Goal: Information Seeking & Learning: Learn about a topic

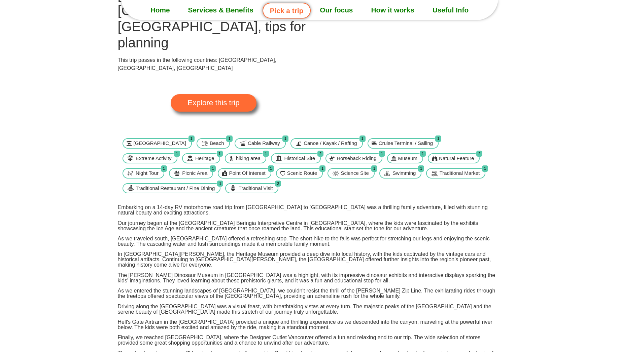
scroll to position [93, 0]
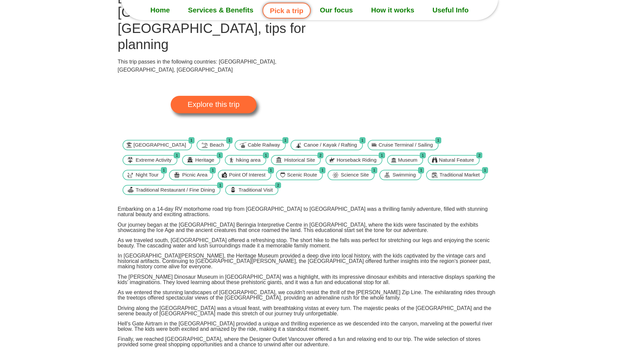
click at [242, 217] on p "Embarking on a 14-day RV motorhome road trip from [GEOGRAPHIC_DATA] to [GEOGRAP…" at bounding box center [310, 212] width 384 height 11
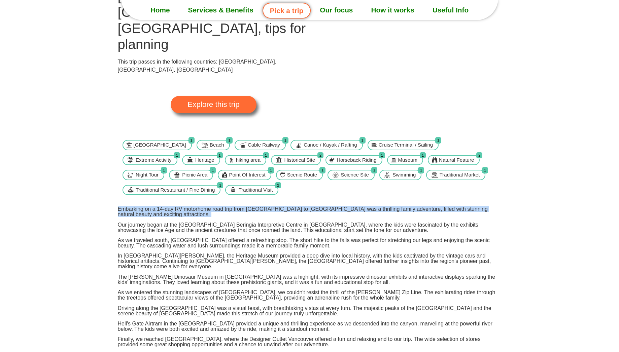
click at [242, 217] on p "Embarking on a 14-day RV motorhome road trip from [GEOGRAPHIC_DATA] to [GEOGRAP…" at bounding box center [310, 212] width 384 height 11
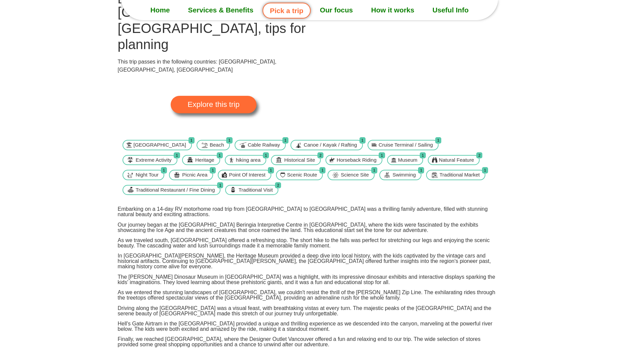
click at [239, 238] on div "Embarking on a 14-day RV motorhome road trip from [GEOGRAPHIC_DATA] to [GEOGRAP…" at bounding box center [310, 293] width 384 height 172
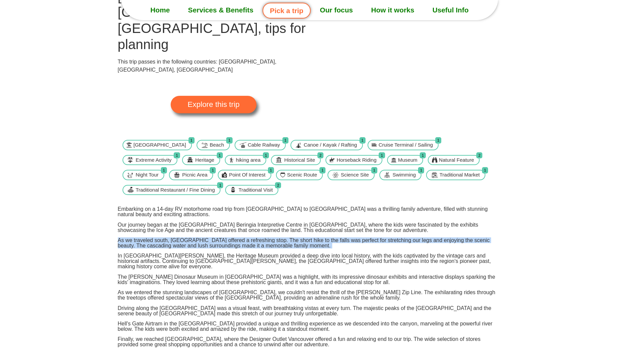
click at [239, 238] on div "Embarking on a 14-day RV motorhome road trip from [GEOGRAPHIC_DATA] to [GEOGRAP…" at bounding box center [310, 293] width 384 height 172
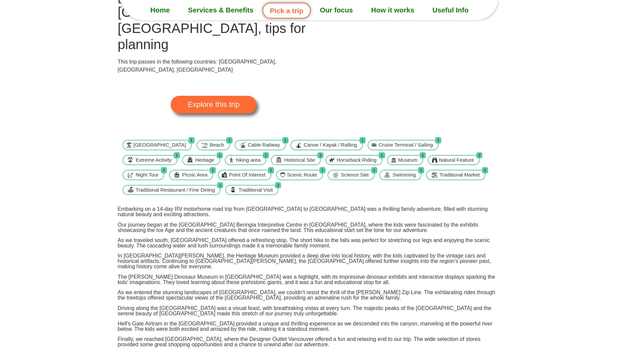
click at [255, 266] on p "In [GEOGRAPHIC_DATA][PERSON_NAME], the Heritage Museum provided a deep dive int…" at bounding box center [310, 261] width 384 height 16
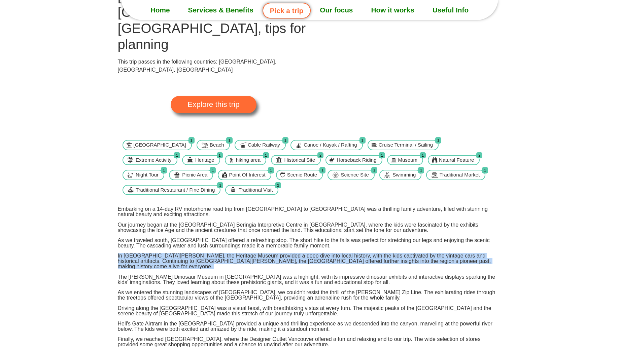
click at [255, 266] on p "In [GEOGRAPHIC_DATA][PERSON_NAME], the Heritage Museum provided a deep dive int…" at bounding box center [310, 261] width 384 height 16
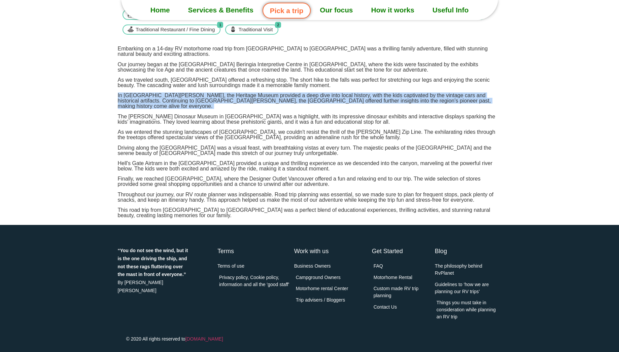
scroll to position [0, 0]
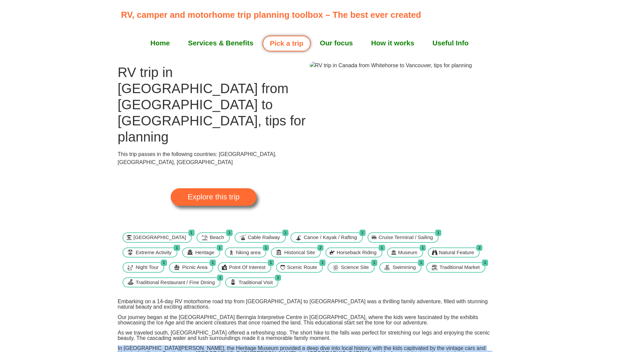
click at [353, 70] on img at bounding box center [390, 66] width 162 height 8
click at [208, 188] on link "Explore this trip" at bounding box center [213, 196] width 85 height 17
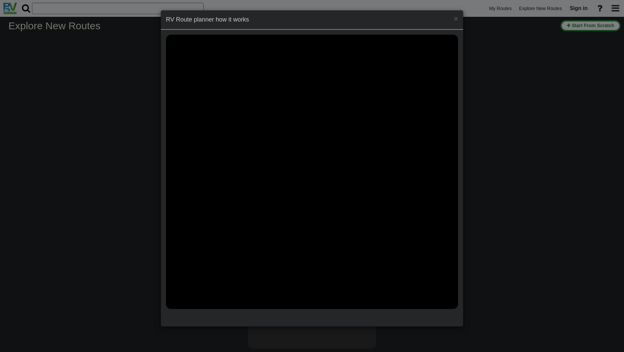
click at [516, 111] on div "× RV Route planner how it works" at bounding box center [312, 176] width 624 height 352
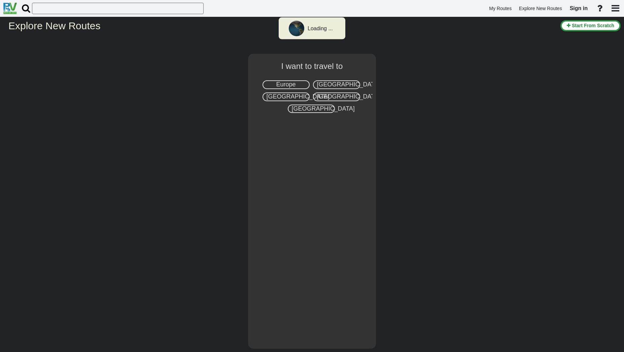
select select "number:8"
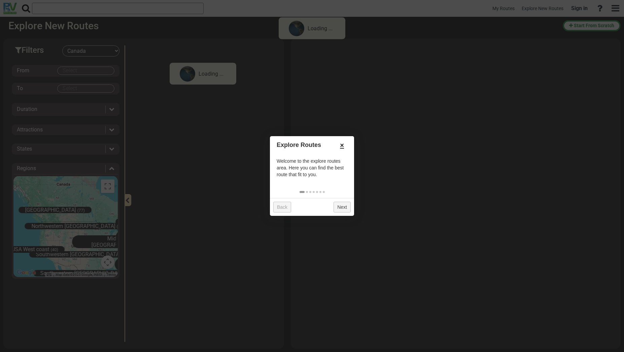
click at [342, 145] on link "×" at bounding box center [341, 145] width 11 height 11
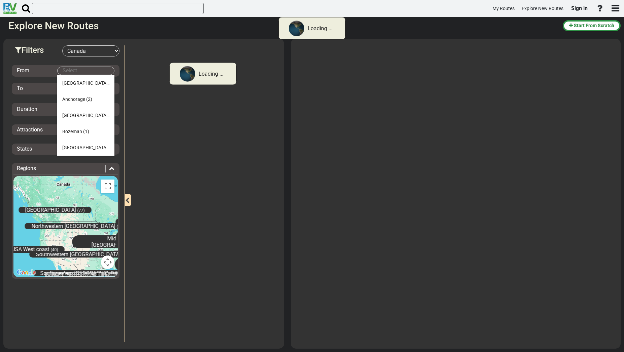
click at [75, 73] on body "Loading ... My Routes Explore New Routes Sign in × Name" at bounding box center [312, 176] width 624 height 352
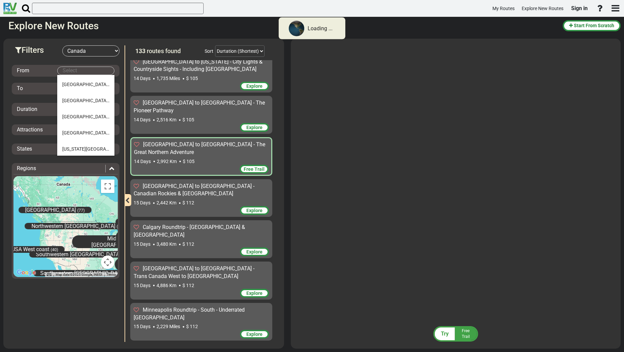
scroll to position [291, 0]
click at [76, 150] on span "Whitehorse" at bounding box center [74, 147] width 24 height 5
type input "Whitehorse"
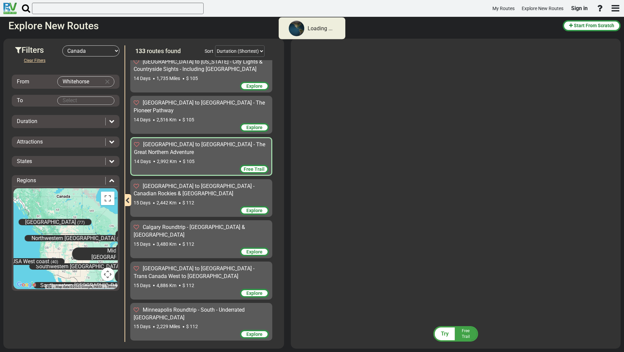
click at [260, 167] on span "Free Trail" at bounding box center [254, 169] width 21 height 5
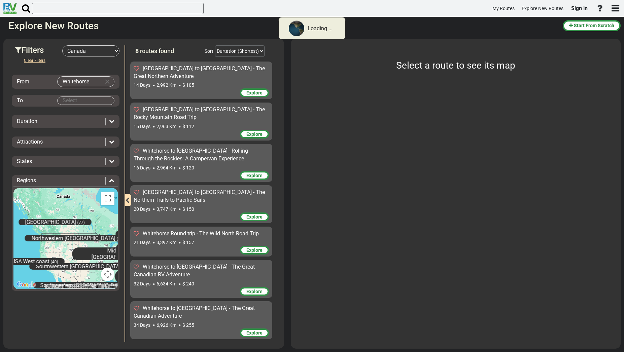
scroll to position [63, 0]
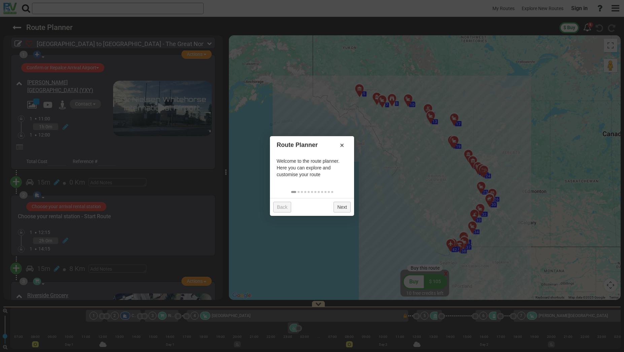
click at [176, 230] on div at bounding box center [312, 176] width 624 height 352
click at [344, 144] on link "×" at bounding box center [341, 145] width 11 height 11
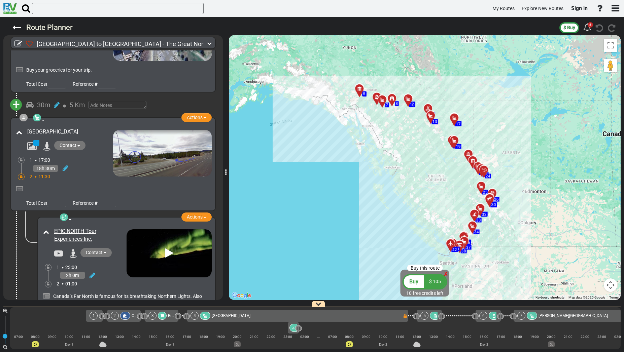
scroll to position [240, 0]
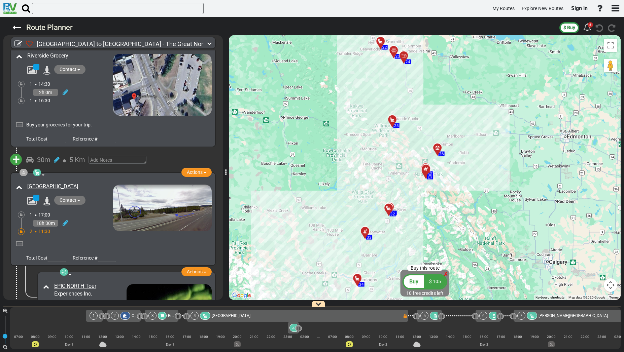
drag, startPoint x: 455, startPoint y: 193, endPoint x: 350, endPoint y: 70, distance: 162.0
click at [350, 70] on div "To activate drag with keyboard, press Alt + Enter. Once in keyboard drag state,…" at bounding box center [425, 167] width 392 height 265
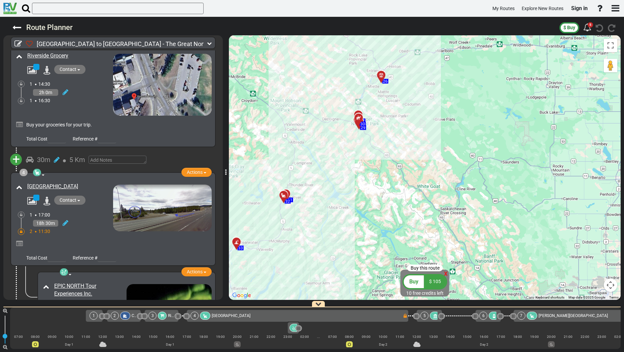
drag, startPoint x: 485, startPoint y: 272, endPoint x: 473, endPoint y: 239, distance: 35.4
click at [473, 239] on div "To activate drag with keyboard, press Alt + Enter. Once in keyboard drag state,…" at bounding box center [425, 167] width 392 height 265
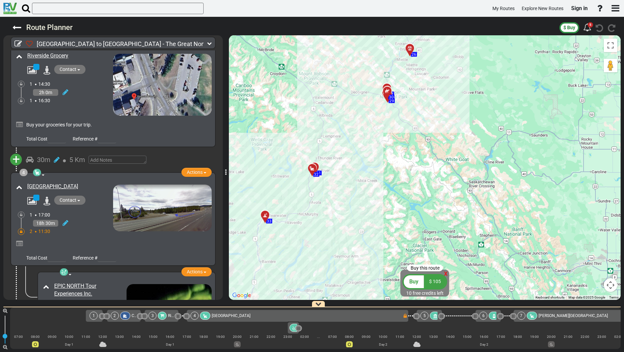
drag, startPoint x: 253, startPoint y: 106, endPoint x: 337, endPoint y: 144, distance: 93.2
click at [337, 144] on div "To activate drag with keyboard, press Alt + Enter. Once in keyboard drag state,…" at bounding box center [425, 167] width 392 height 265
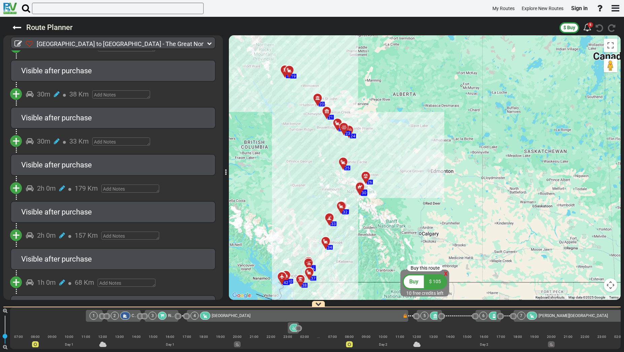
scroll to position [2053, 0]
click at [93, 193] on span "179 Km" at bounding box center [86, 189] width 23 height 8
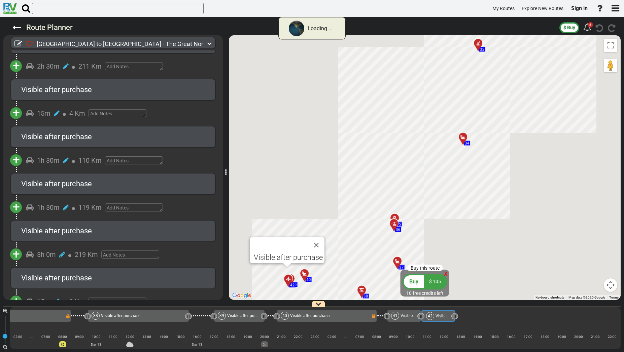
scroll to position [2485, 0]
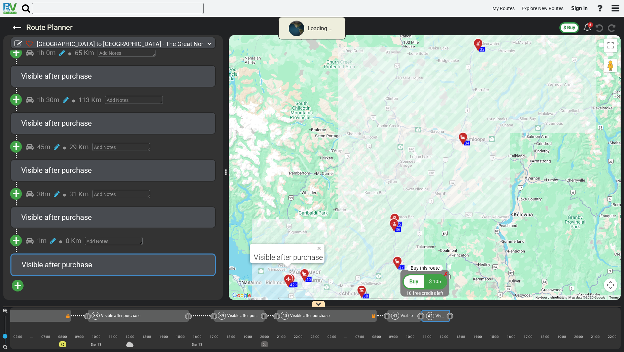
drag, startPoint x: 442, startPoint y: 317, endPoint x: 414, endPoint y: 293, distance: 36.7
click at [414, 293] on div "Route Planner $ Buy 5" at bounding box center [312, 184] width 624 height 335
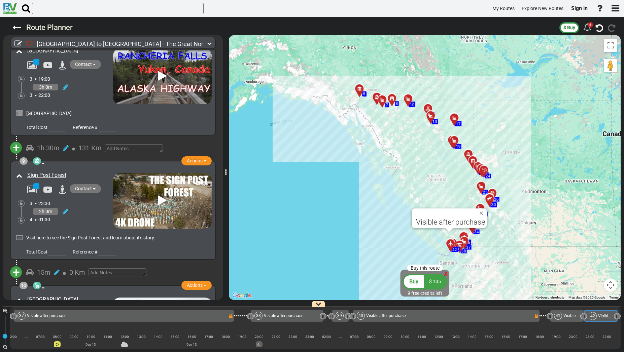
scroll to position [0, 0]
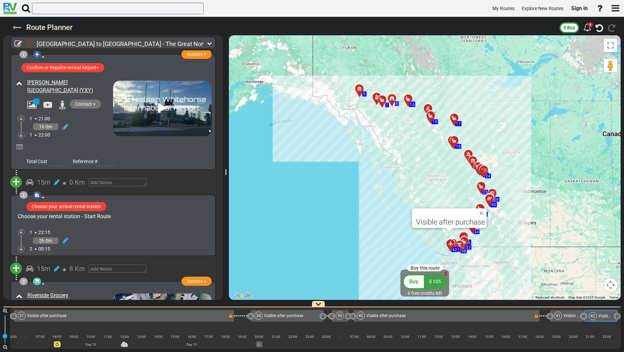
click at [17, 29] on icon at bounding box center [16, 27] width 9 height 9
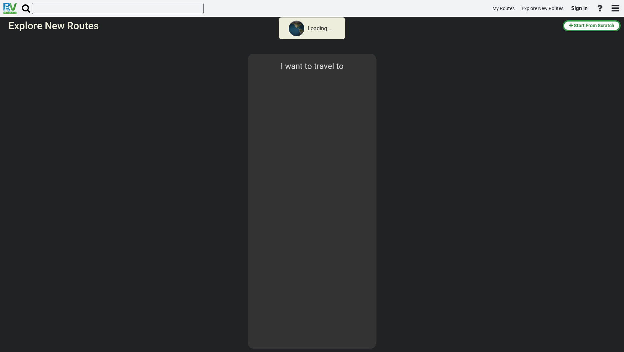
select select "number:8"
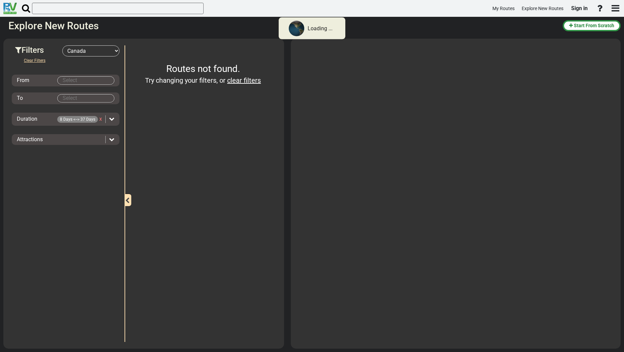
type input "Whitehorse"
